Goal: Task Accomplishment & Management: Complete application form

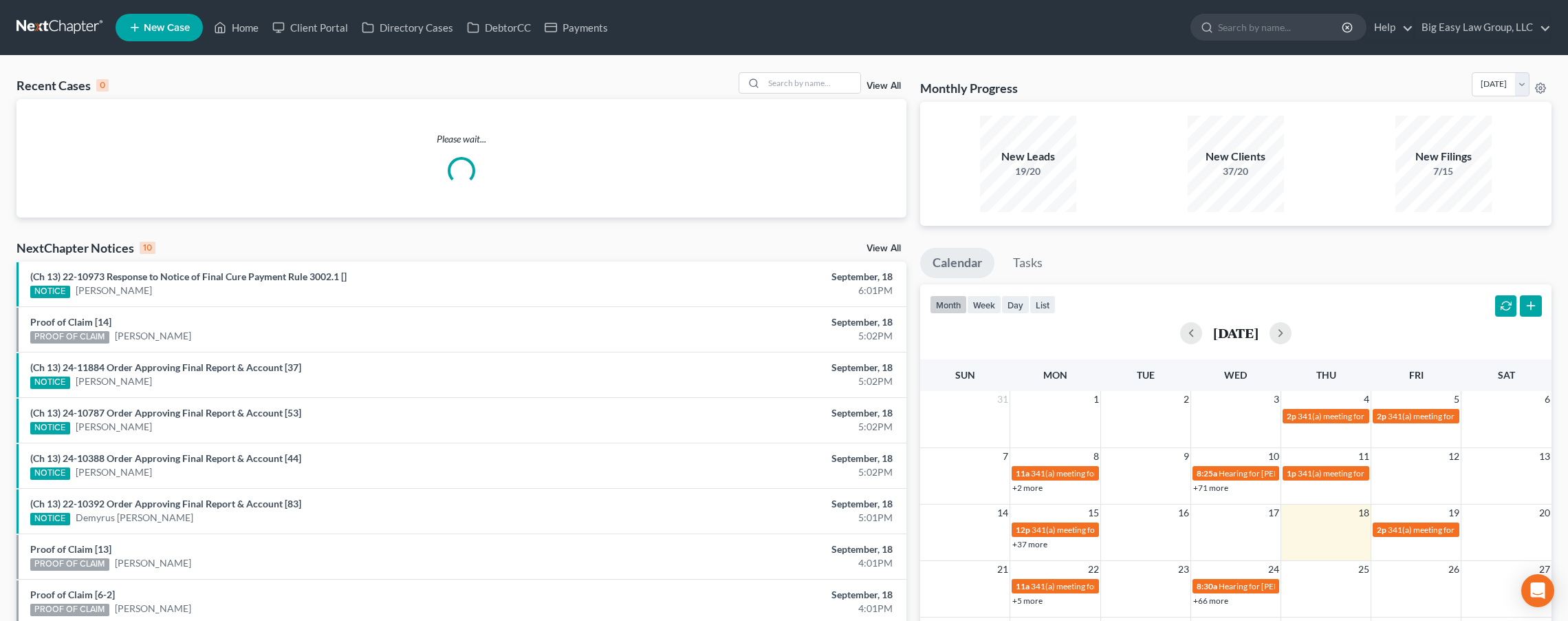
click at [187, 26] on span "New Case" at bounding box center [167, 28] width 46 height 10
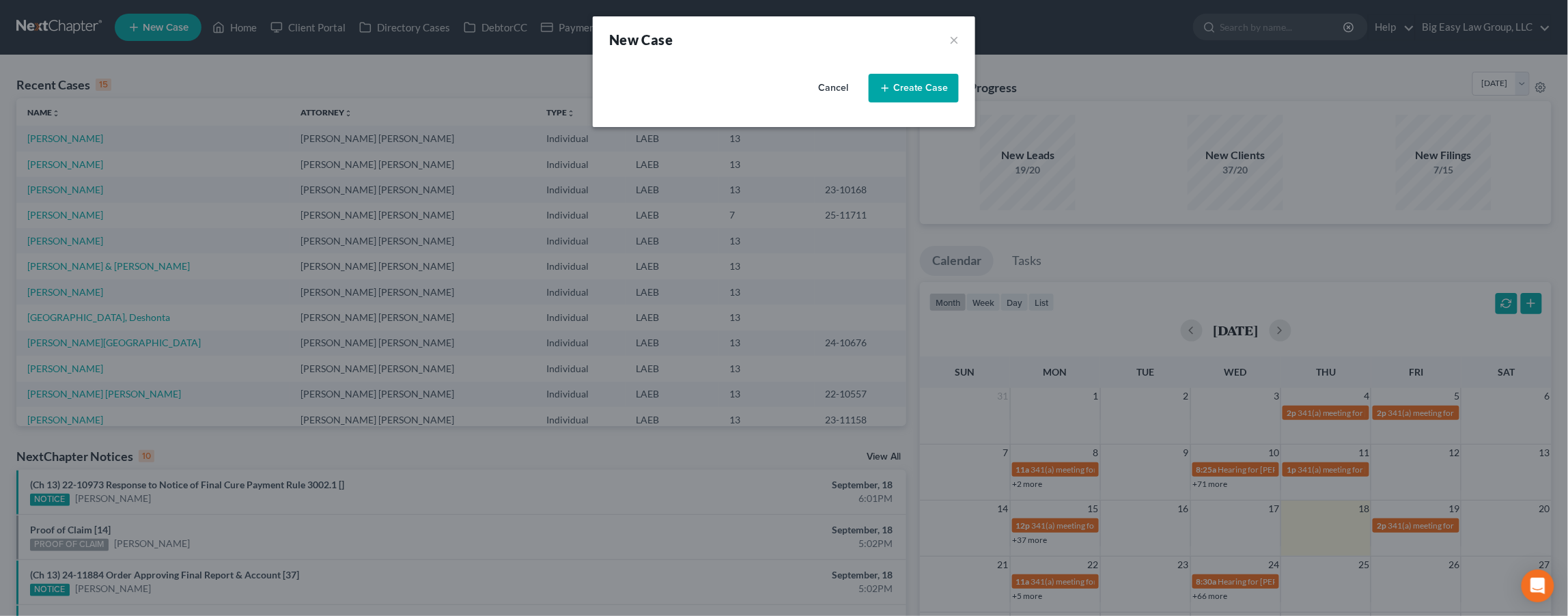
select select "34"
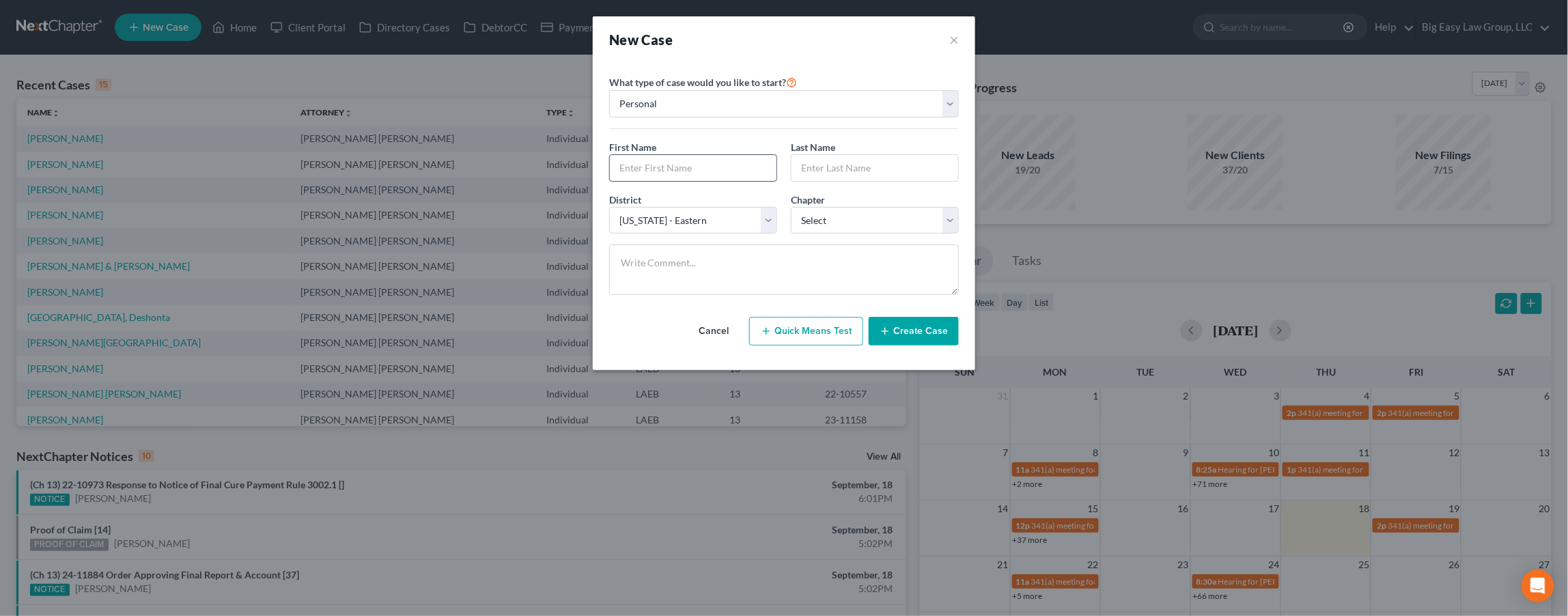
click at [704, 162] on input "text" at bounding box center [693, 168] width 166 height 26
type input "[PERSON_NAME]"
click at [859, 163] on input "text" at bounding box center [875, 168] width 166 height 26
type input "[PERSON_NAME]"
click at [816, 229] on select "Select 7 11 12 13" at bounding box center [875, 221] width 168 height 28
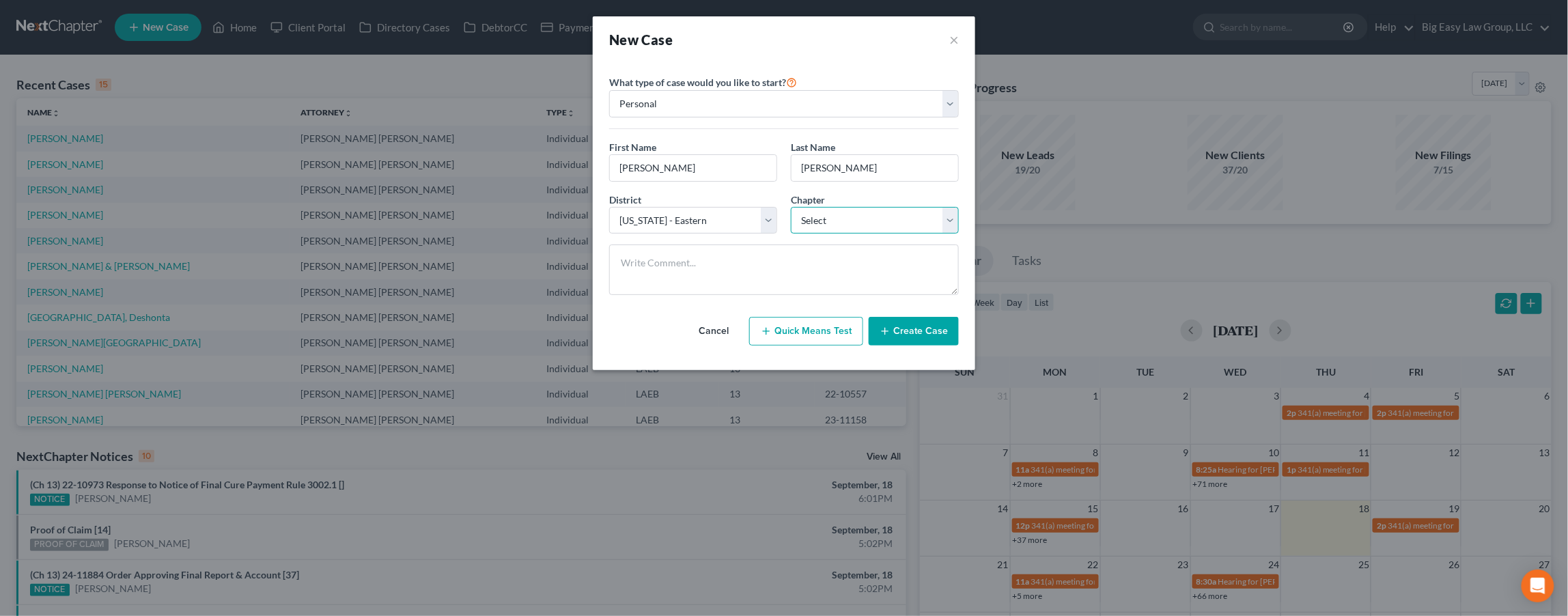
select select "1"
click at [791, 207] on select "Select 7 11 12 13" at bounding box center [875, 221] width 168 height 28
click at [920, 337] on button "Create Case" at bounding box center [913, 331] width 90 height 29
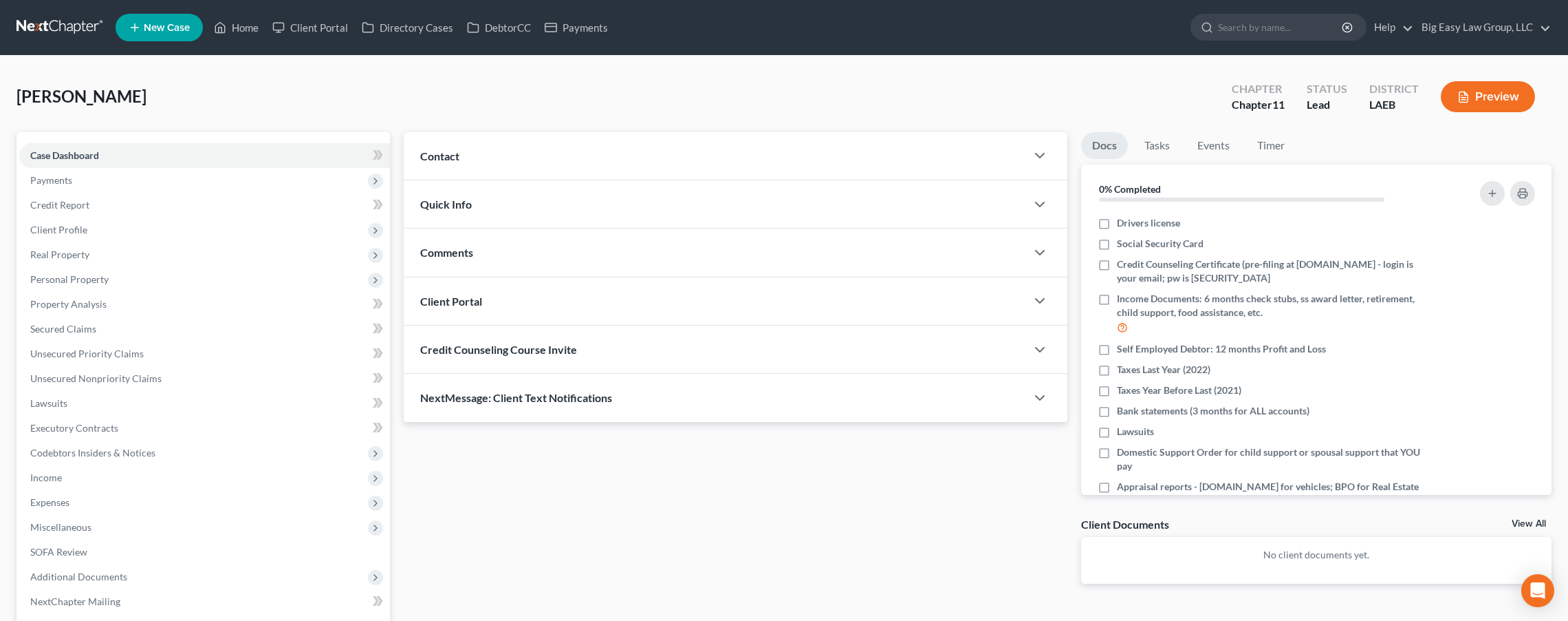
click at [452, 141] on div "Contact" at bounding box center [715, 156] width 623 height 48
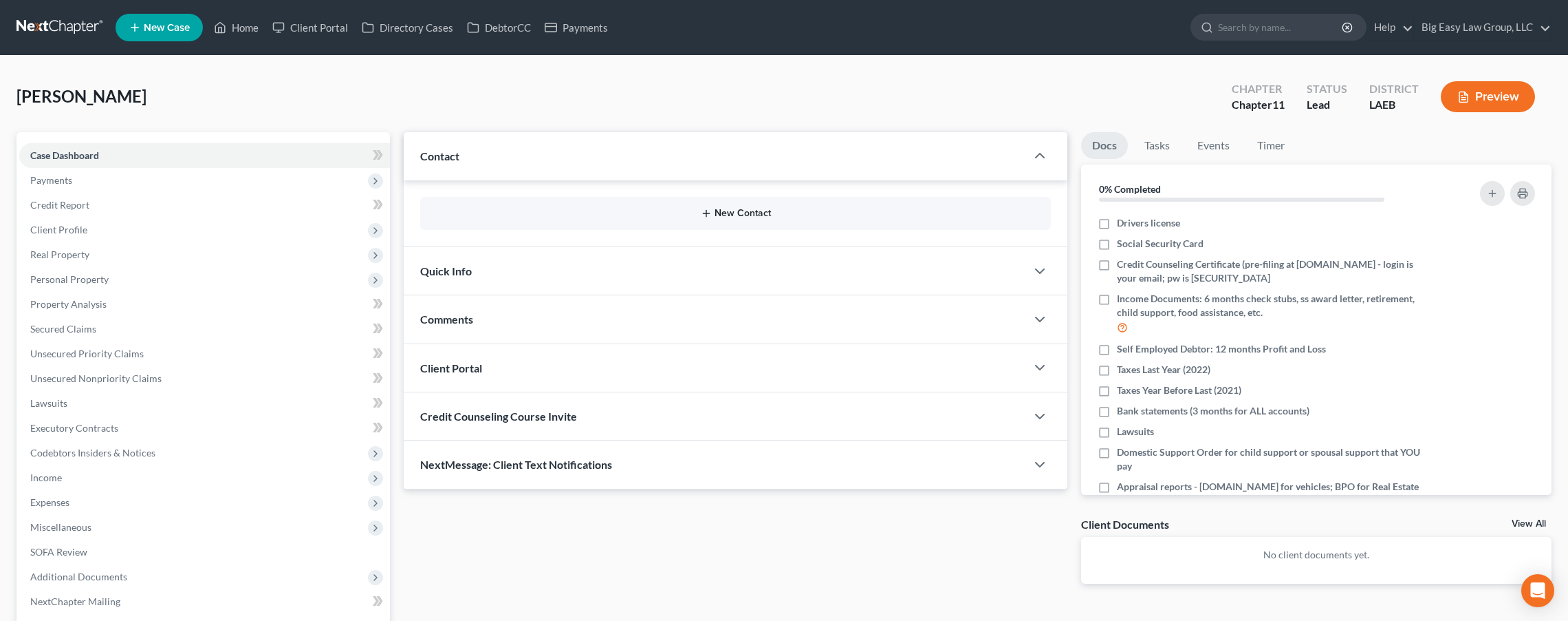
click at [701, 218] on div "New Contact" at bounding box center [736, 213] width 631 height 33
click at [707, 211] on icon "button" at bounding box center [706, 213] width 11 height 11
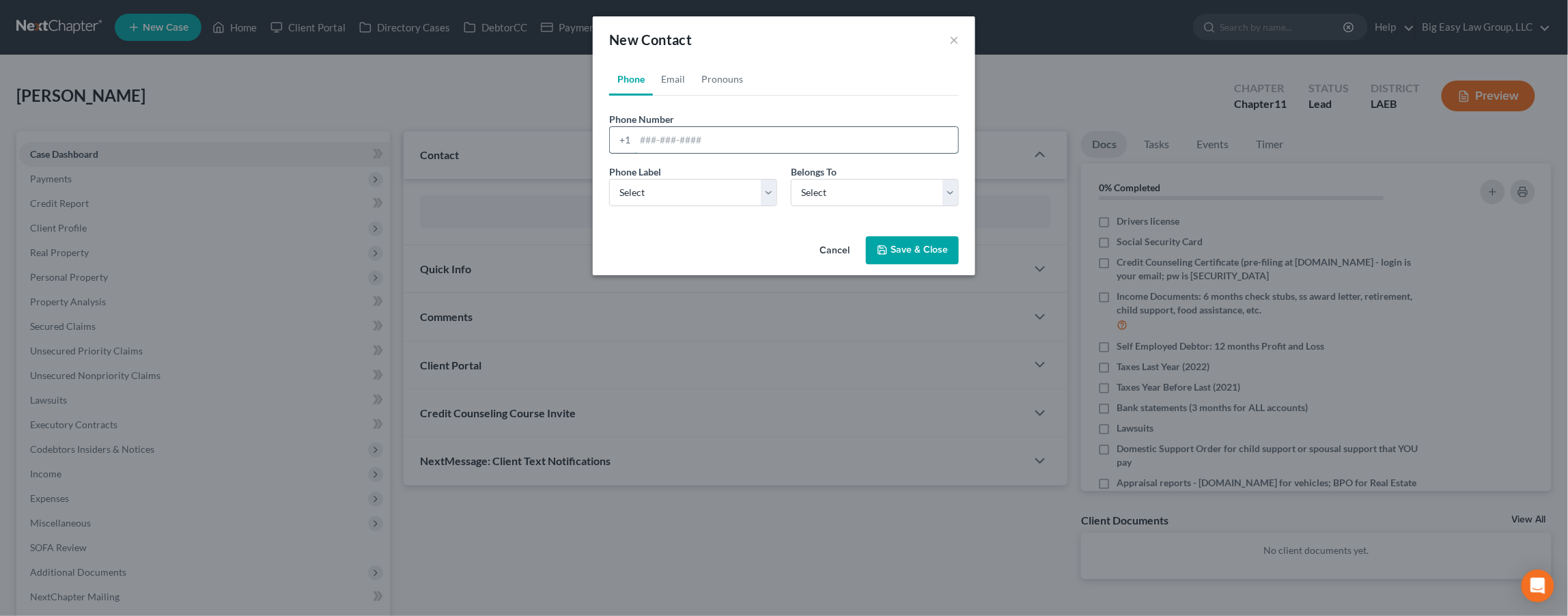
click at [677, 141] on input "tel" at bounding box center [796, 140] width 323 height 26
type input "5042500606"
click at [714, 191] on select "Select Mobile Home Work Other" at bounding box center [693, 192] width 168 height 28
select select "0"
click at [609, 179] on select "Select Mobile Home Work Other" at bounding box center [693, 192] width 168 height 28
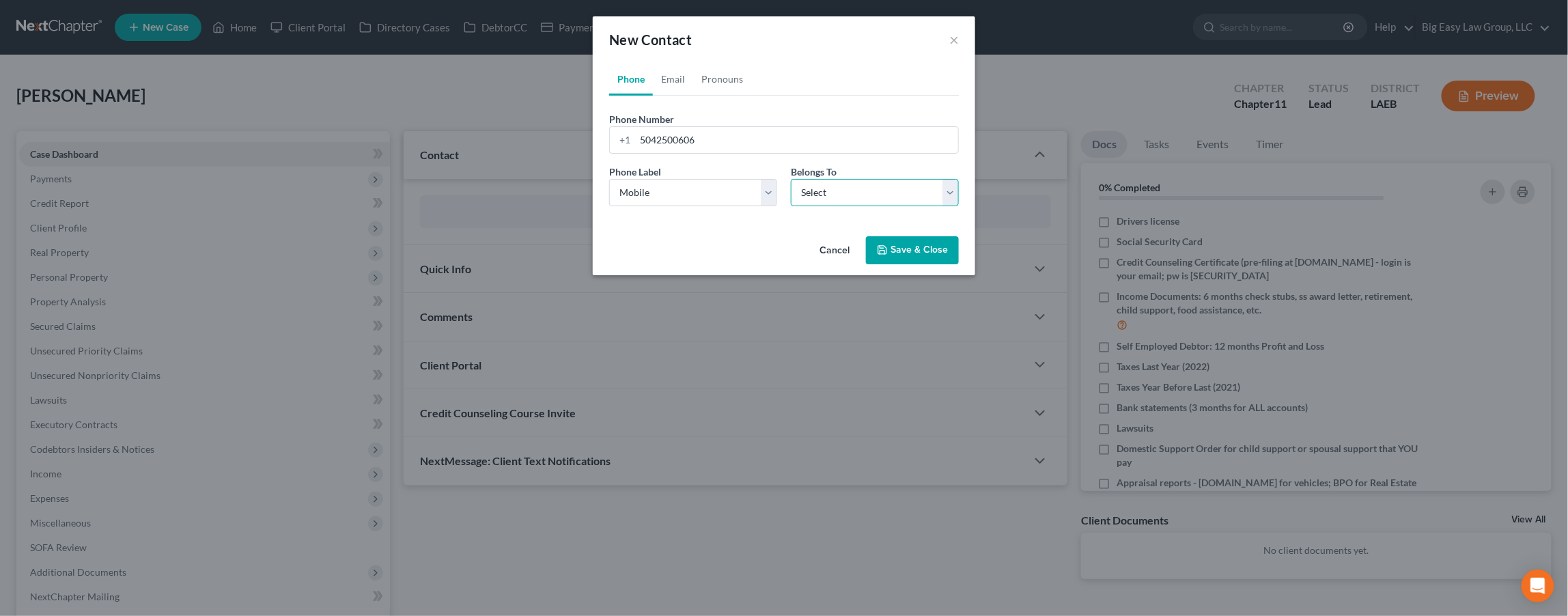
click at [829, 198] on select "Select Client Other" at bounding box center [875, 192] width 168 height 28
select select "0"
click at [791, 179] on select "Select Client Other" at bounding box center [875, 192] width 168 height 28
click at [889, 245] on button "Save & Close" at bounding box center [912, 251] width 93 height 29
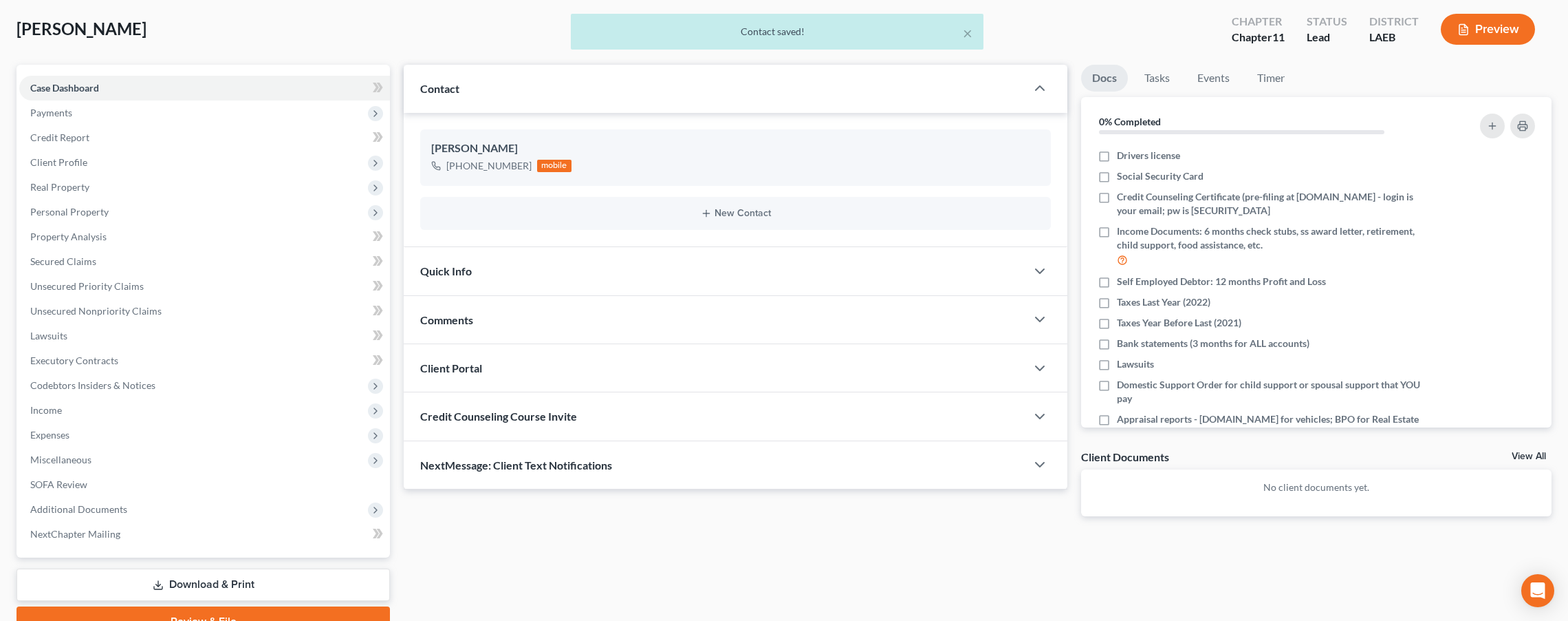
scroll to position [134, 0]
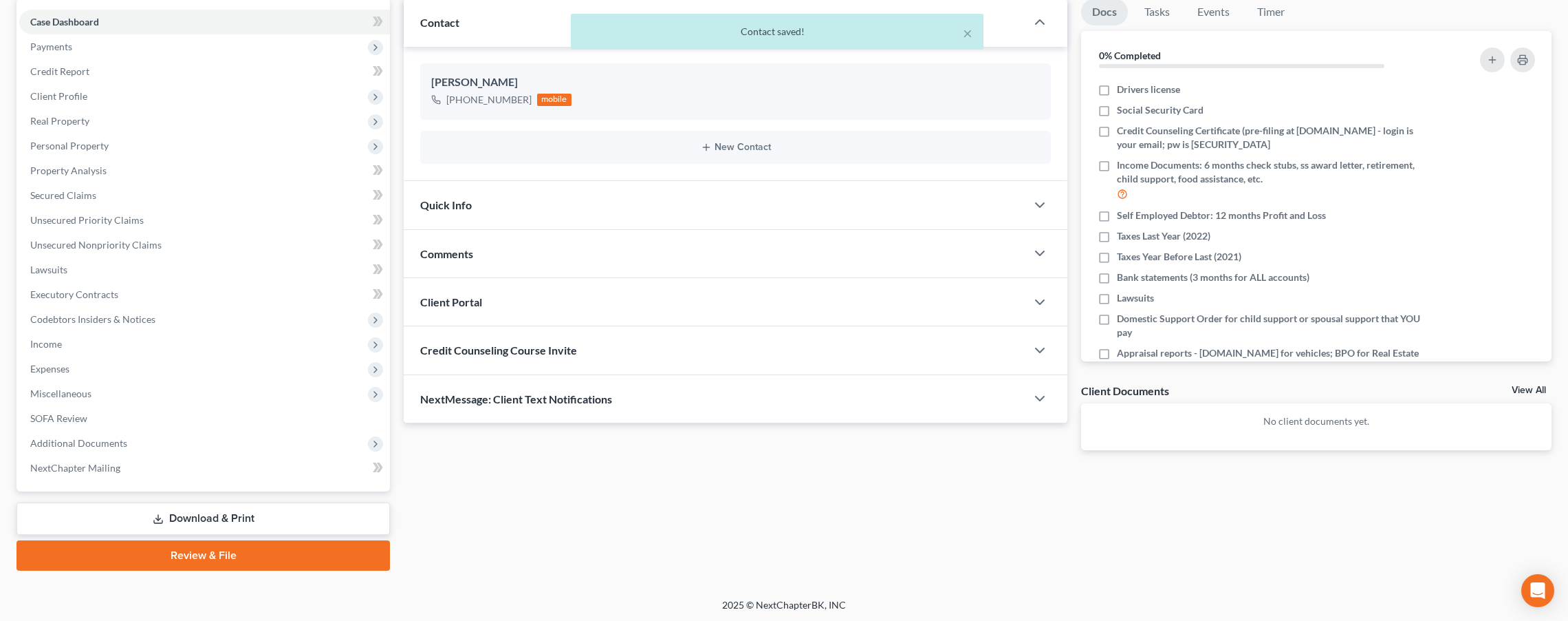
click at [497, 390] on div "NextMessage: Client Text Notifications" at bounding box center [715, 399] width 623 height 48
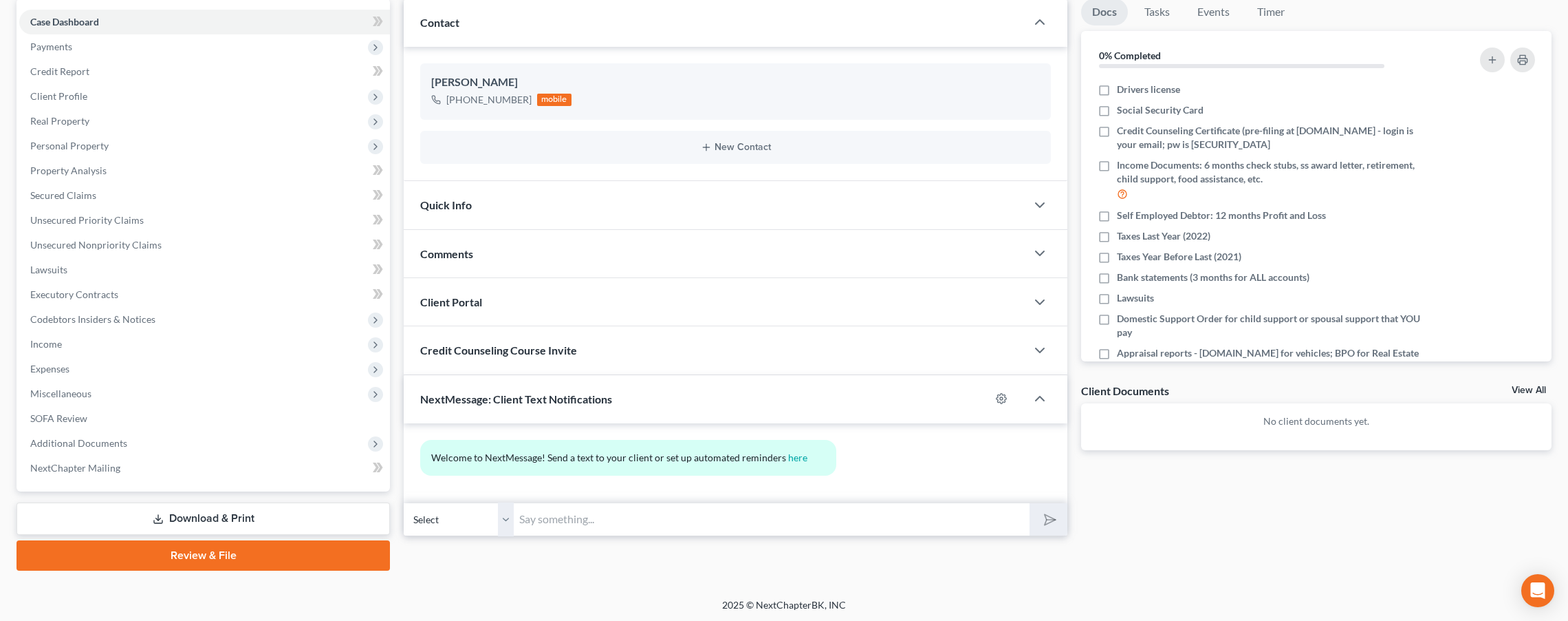
click at [618, 519] on input "text" at bounding box center [772, 519] width 516 height 34
drag, startPoint x: 684, startPoint y: 517, endPoint x: 694, endPoint y: 518, distance: 10.0
click at [684, 517] on input "[PERSON_NAME] - [PHONE_NUMBER] and [PERSON_NAME] [PHONE_NUMBER]" at bounding box center [772, 519] width 516 height 34
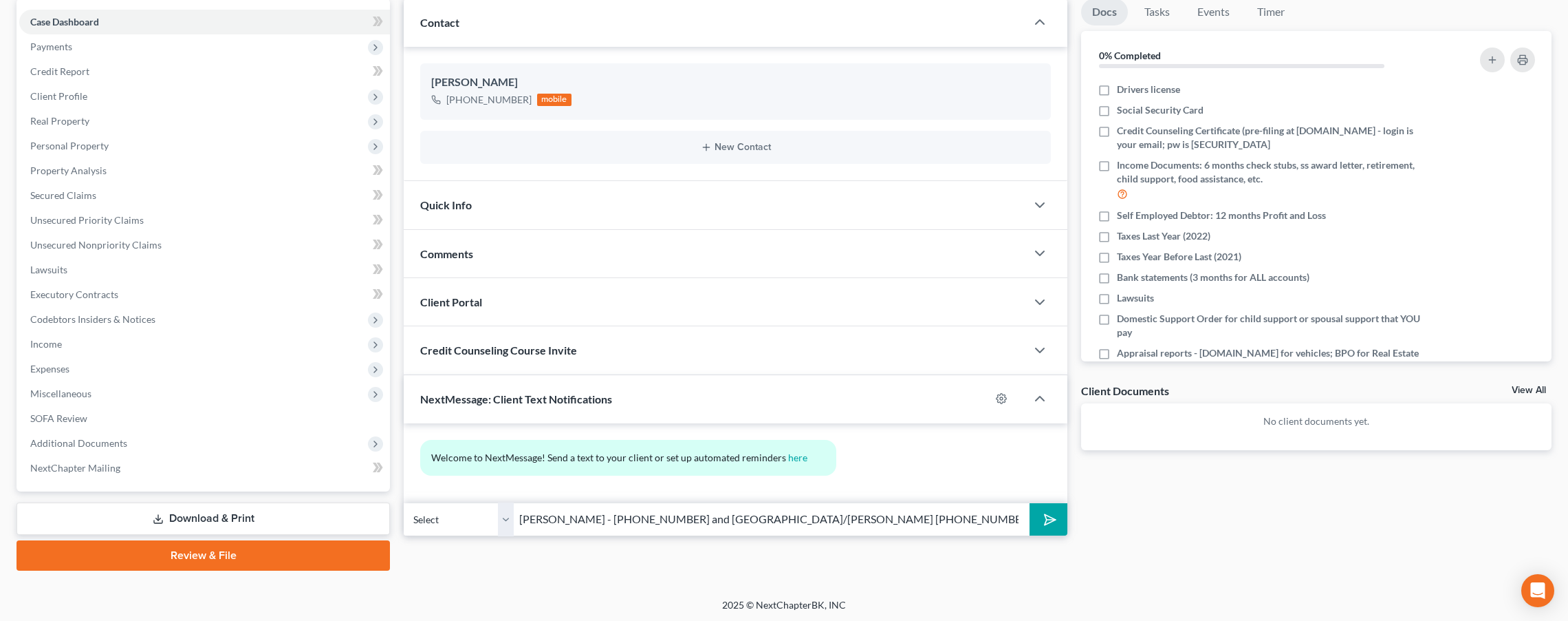
click at [1028, 525] on input "[PERSON_NAME] - [PHONE_NUMBER] and [GEOGRAPHIC_DATA]/[PERSON_NAME] [PHONE_NUMBE…" at bounding box center [772, 519] width 516 height 34
type input "[PERSON_NAME] - [PHONE_NUMBER] and [GEOGRAPHIC_DATA]/[PERSON_NAME] [PHONE_NUMBE…"
click at [1039, 521] on icon "submit" at bounding box center [1047, 519] width 19 height 19
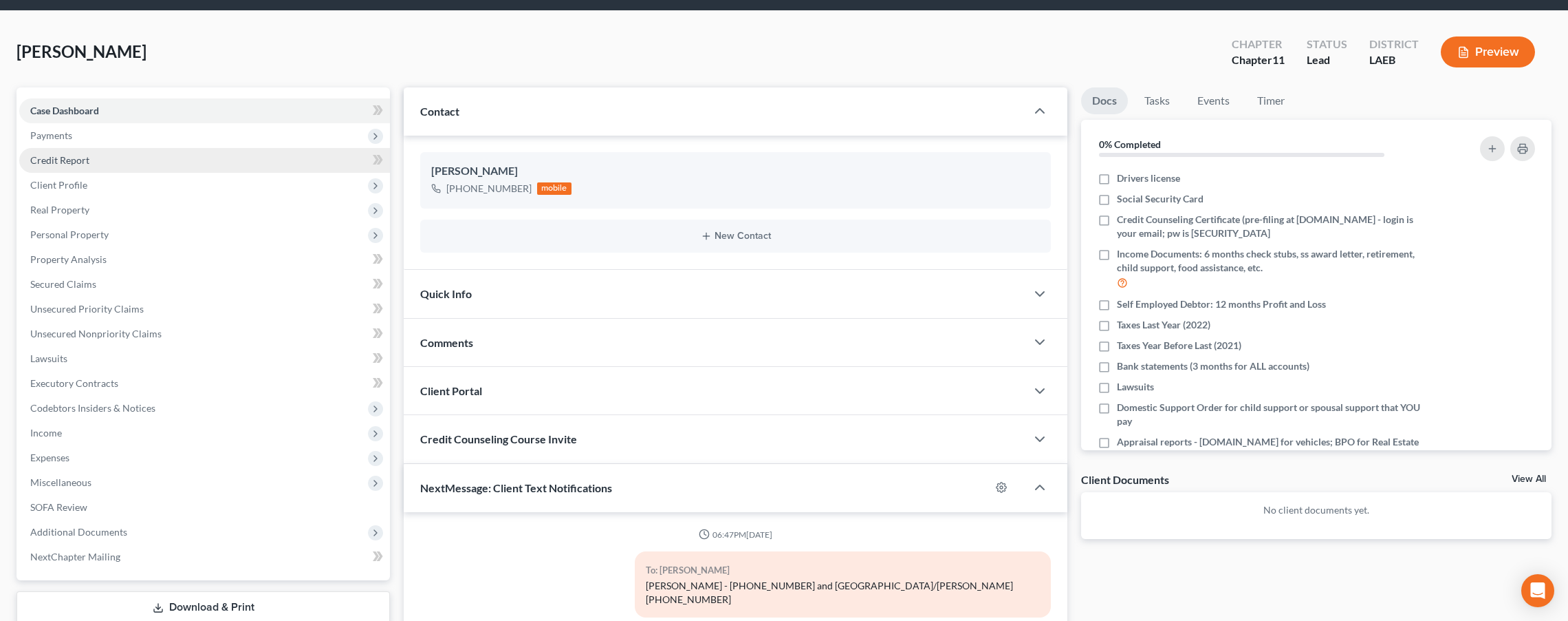
scroll to position [0, 0]
